Goal: Transaction & Acquisition: Purchase product/service

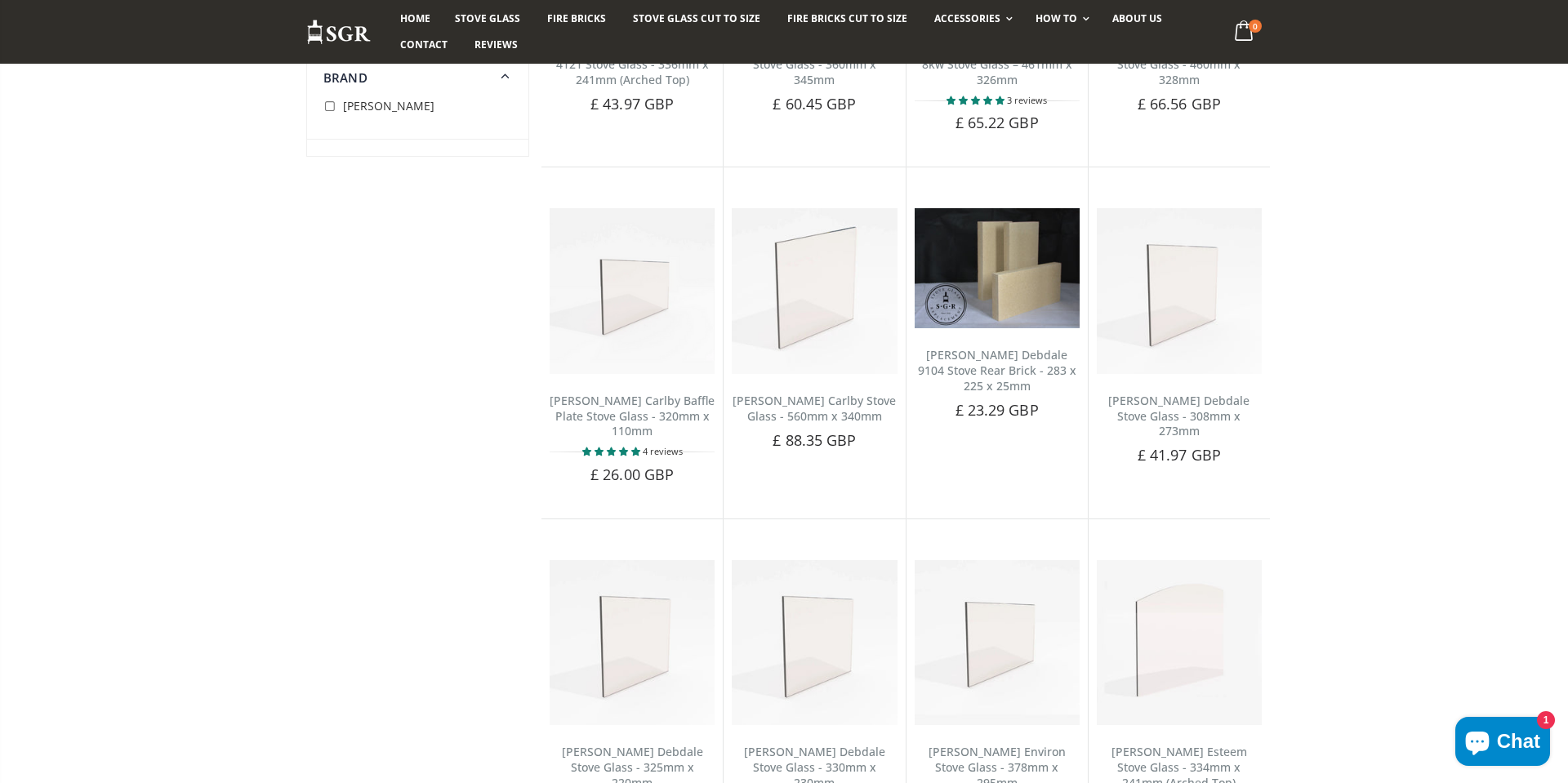
scroll to position [404, 0]
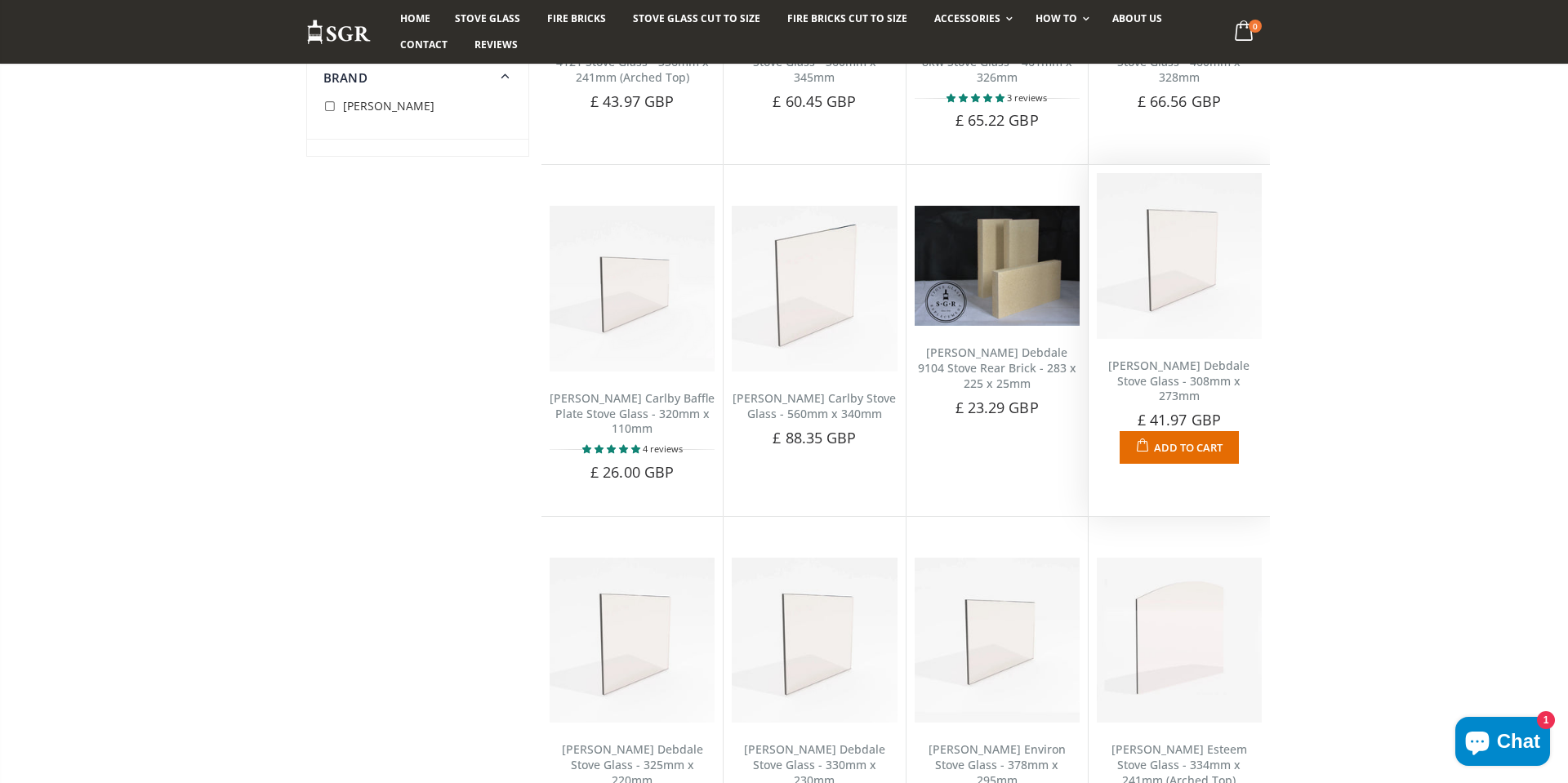
click at [1168, 283] on img at bounding box center [1180, 256] width 165 height 165
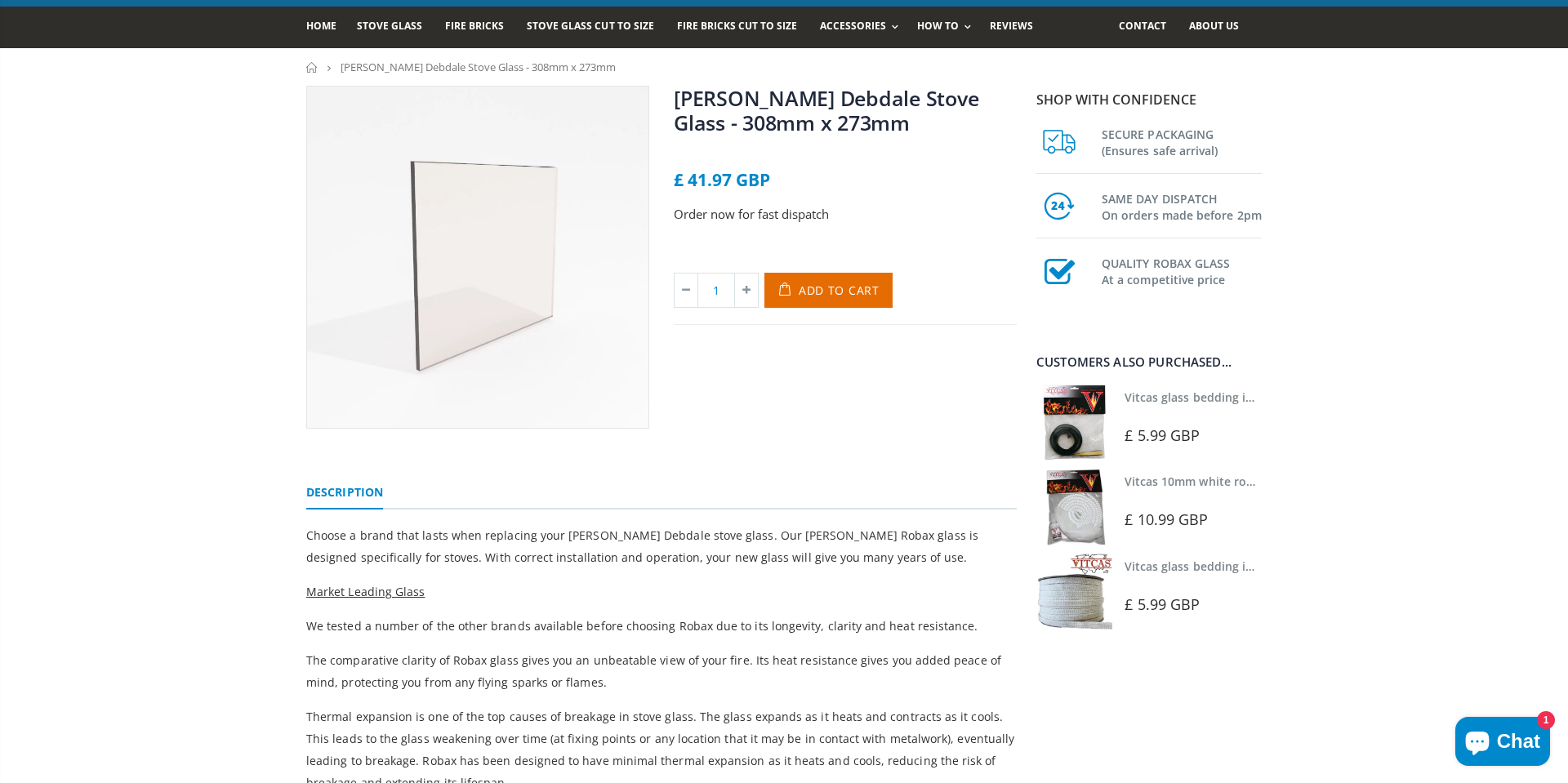
scroll to position [105, 0]
click at [855, 287] on span "Add to Cart" at bounding box center [839, 289] width 81 height 15
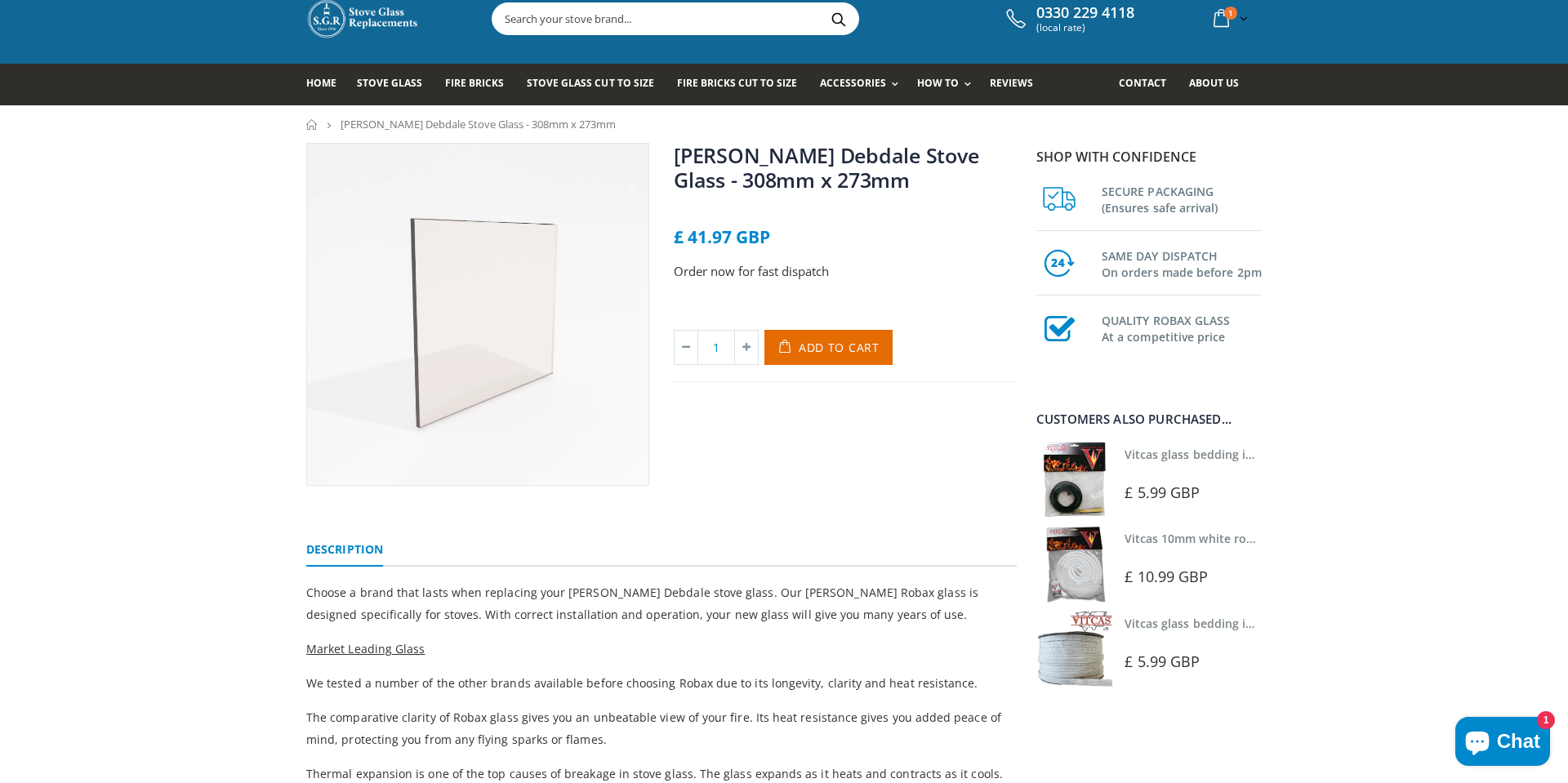
scroll to position [45, 0]
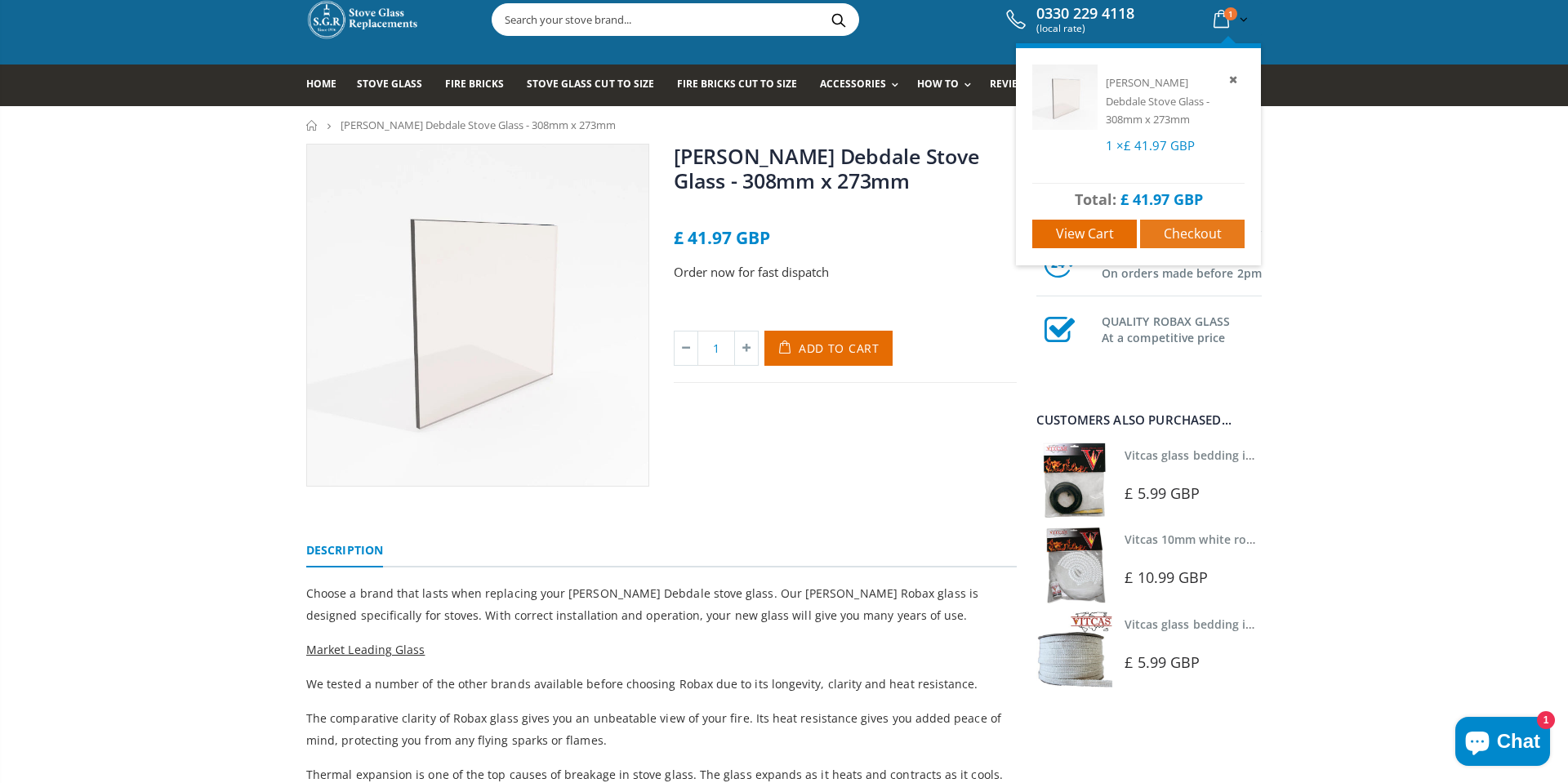
click at [1190, 229] on span "Checkout" at bounding box center [1192, 234] width 58 height 18
